Goal: Task Accomplishment & Management: Manage account settings

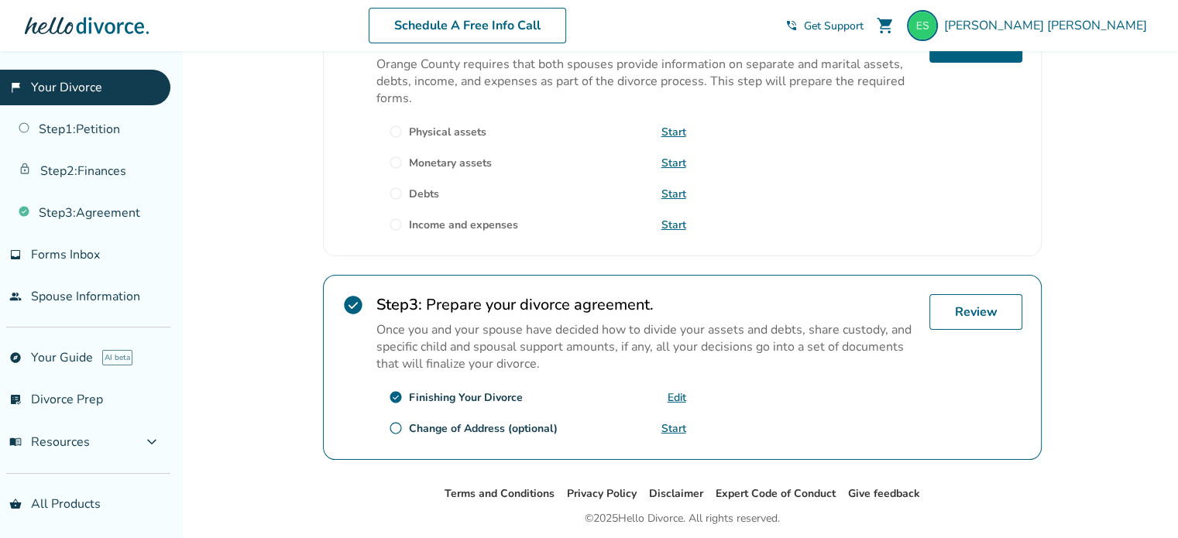
scroll to position [568, 0]
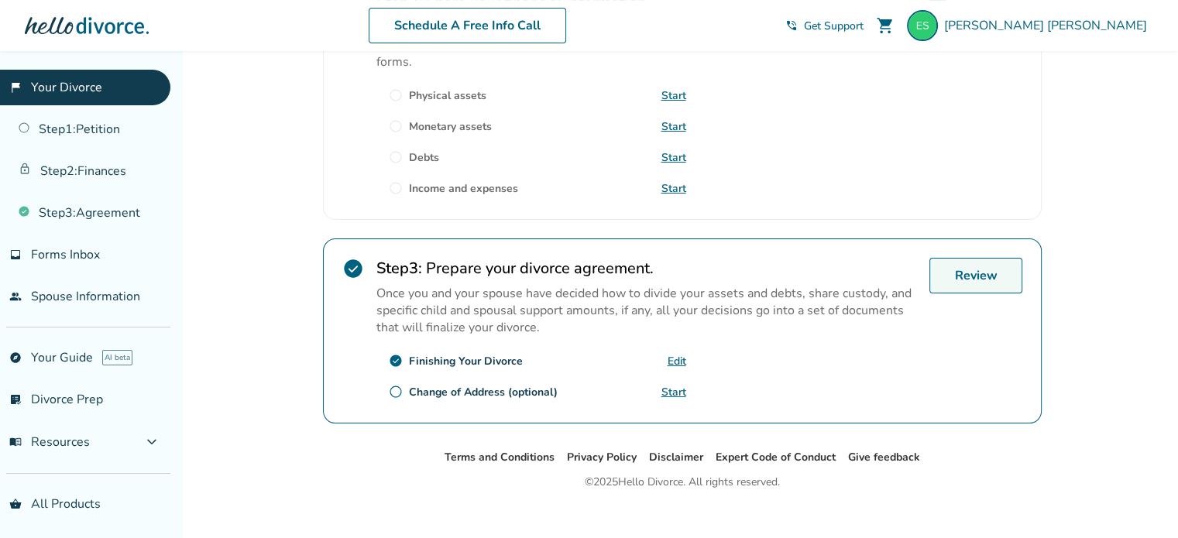
click at [964, 269] on link "Review" at bounding box center [976, 276] width 93 height 36
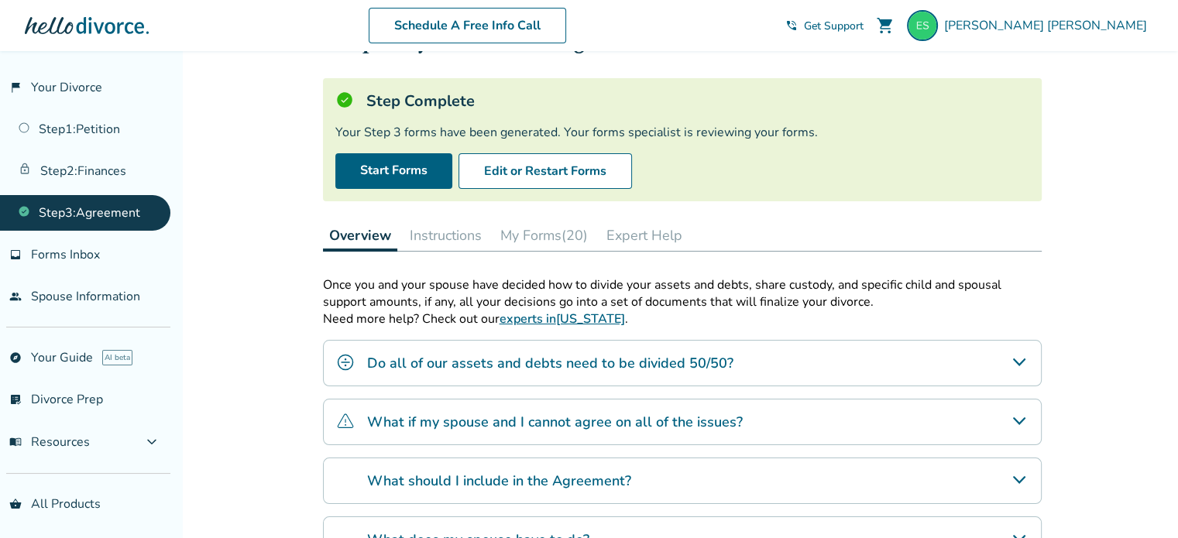
scroll to position [90, 0]
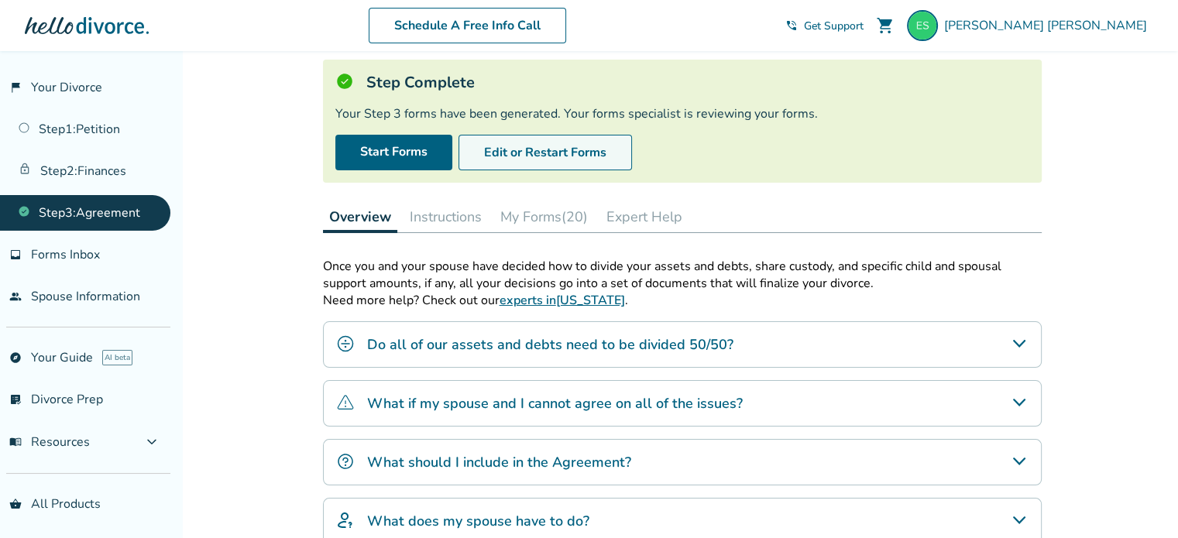
click at [586, 162] on button "Edit or Restart Forms" at bounding box center [546, 153] width 174 height 36
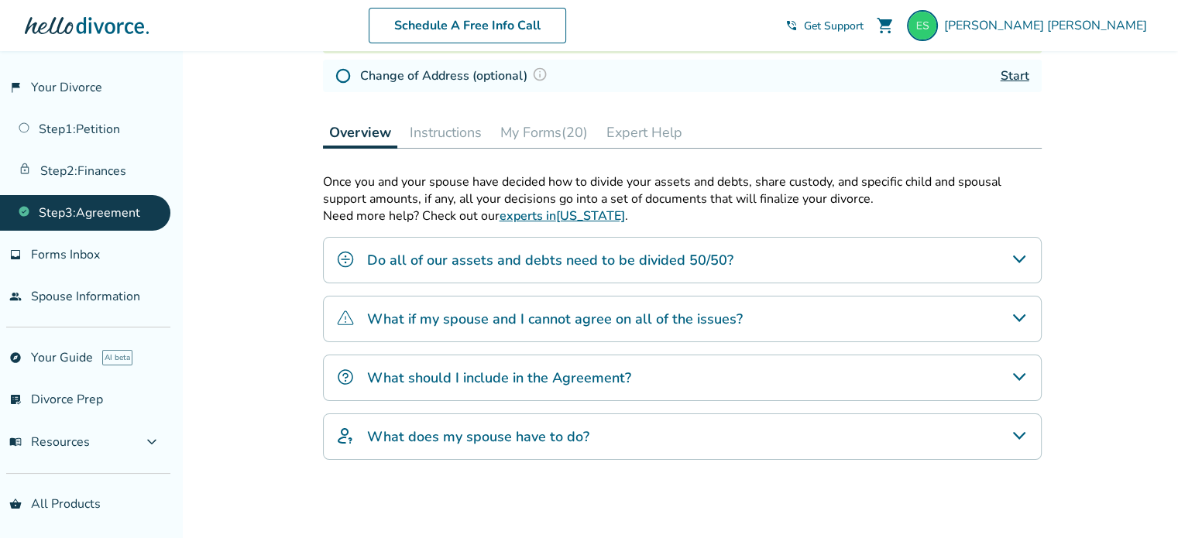
scroll to position [278, 0]
click at [566, 132] on button "My Forms (20)" at bounding box center [544, 130] width 100 height 31
